Goal: Task Accomplishment & Management: Manage account settings

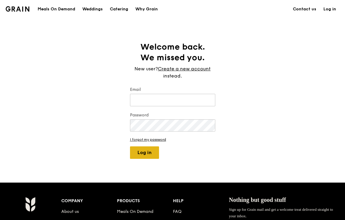
type input "[EMAIL_ADDRESS][DOMAIN_NAME]"
click at [152, 154] on button "Log in" at bounding box center [144, 152] width 29 height 12
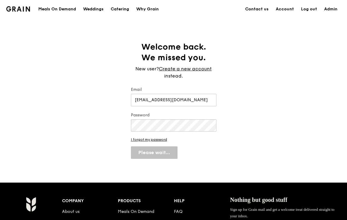
select select "100"
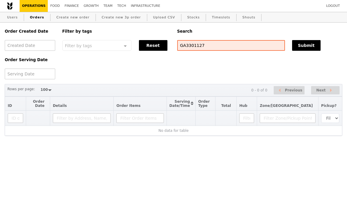
select select "100"
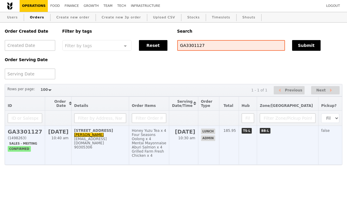
click at [166, 143] on div "Mentai Mayonnaise Aburi Salmon x 4" at bounding box center [149, 145] width 34 height 8
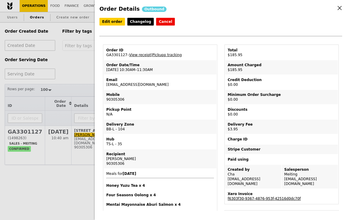
click at [235, 196] on link "f6303f30-9367-4876-953f-42516d0dc70f" at bounding box center [263, 198] width 73 height 4
click at [119, 55] on td "Order ID GA3301127 – View receipt | Pickupp tracking" at bounding box center [160, 52] width 112 height 14
copy td "GA3301127"
